Goal: Check status

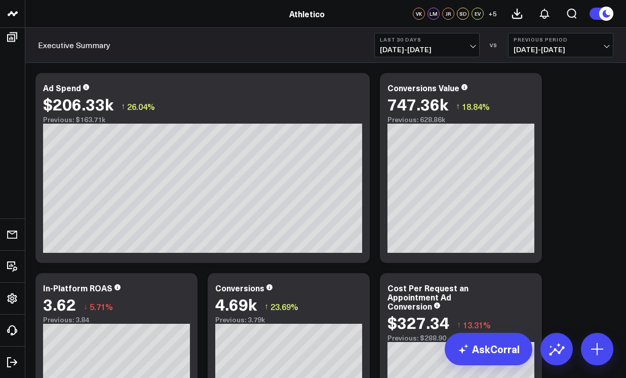
click at [317, 12] on link "Athletico" at bounding box center [306, 13] width 35 height 11
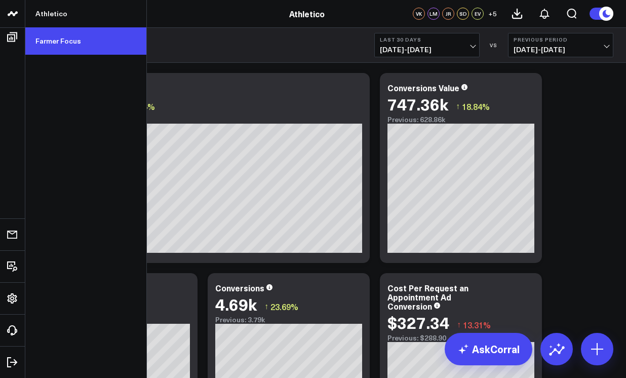
click at [46, 37] on link "Farmer Focus" at bounding box center [85, 40] width 121 height 27
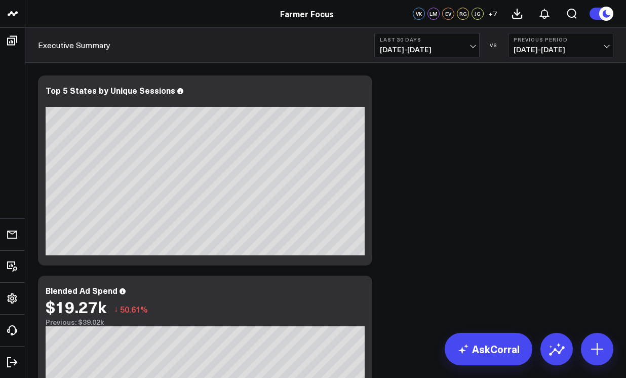
click at [418, 56] on button "Last 30 Days [DATE] - [DATE]" at bounding box center [426, 45] width 105 height 24
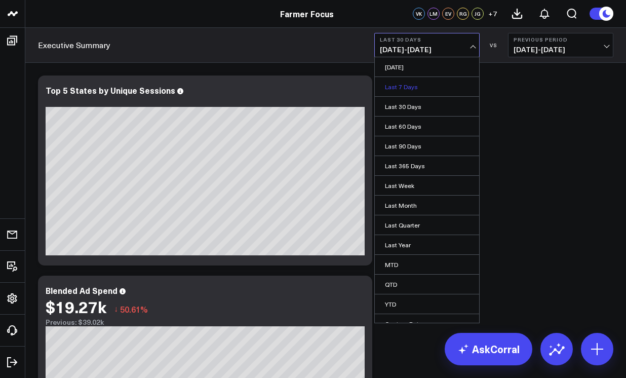
click at [418, 92] on link "Last 7 Days" at bounding box center [427, 86] width 104 height 19
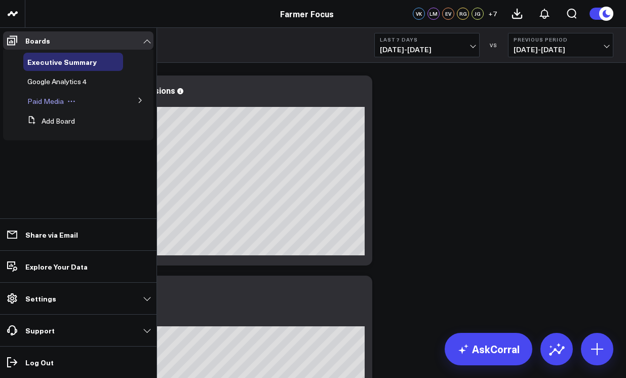
click at [46, 99] on span "Paid Media" at bounding box center [45, 101] width 36 height 10
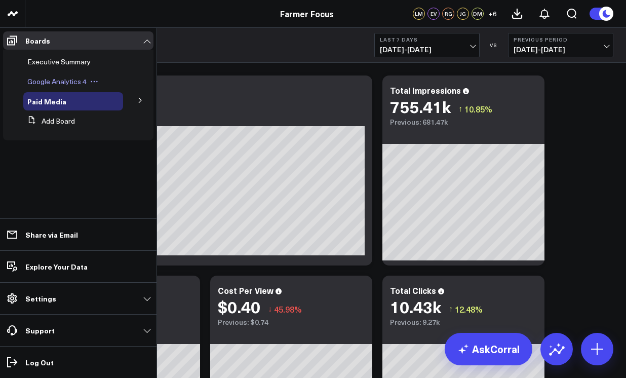
click at [63, 82] on span "Google Analytics 4" at bounding box center [56, 81] width 59 height 10
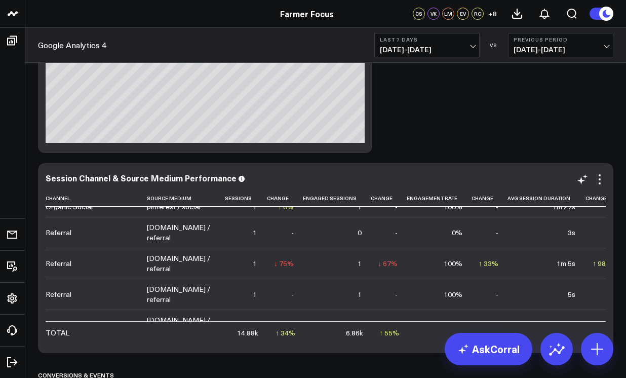
scroll to position [1332, 0]
